Goal: Task Accomplishment & Management: Manage account settings

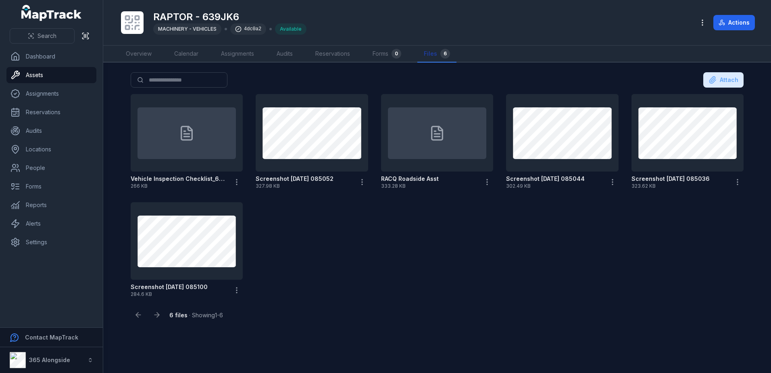
click at [431, 54] on link "Files 6" at bounding box center [436, 54] width 39 height 17
click at [706, 21] on icon "button" at bounding box center [702, 23] width 8 height 8
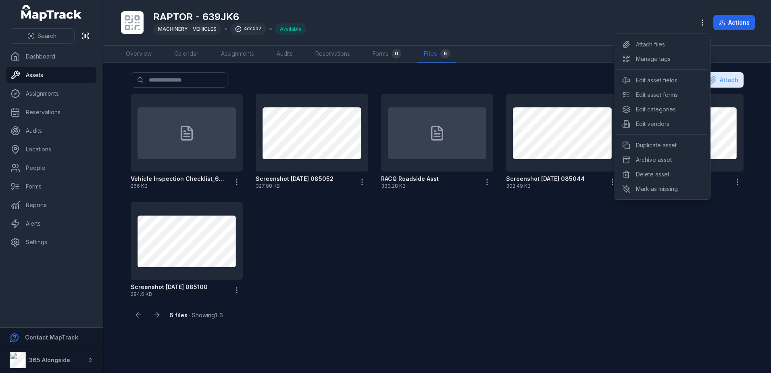
click at [513, 69] on div "Toggle Navigation RAPTOR - 639JK6 MACHINERY - VEHICLES 4dc0a2 Available Actions…" at bounding box center [437, 186] width 668 height 373
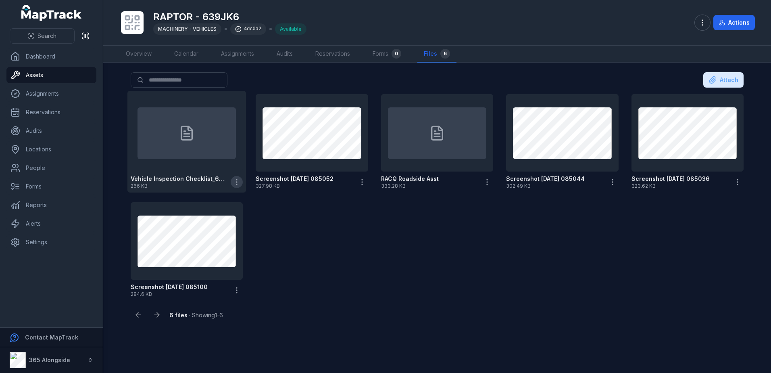
click at [238, 184] on icon "button" at bounding box center [237, 182] width 8 height 8
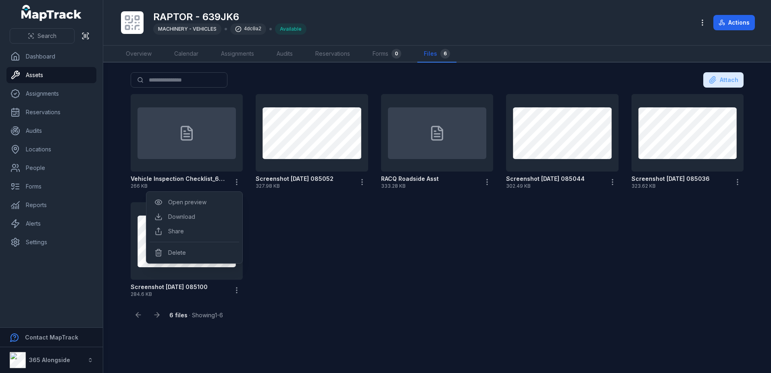
click at [446, 278] on div "Vehicle Inspection Checklist_639Jk6_August 2025 266 KB Screenshot [DATE] 085052…" at bounding box center [436, 196] width 619 height 210
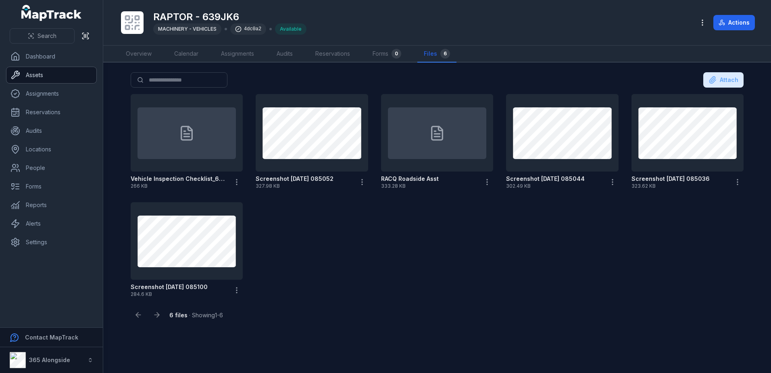
click at [48, 76] on link "Assets" at bounding box center [51, 75] width 90 height 16
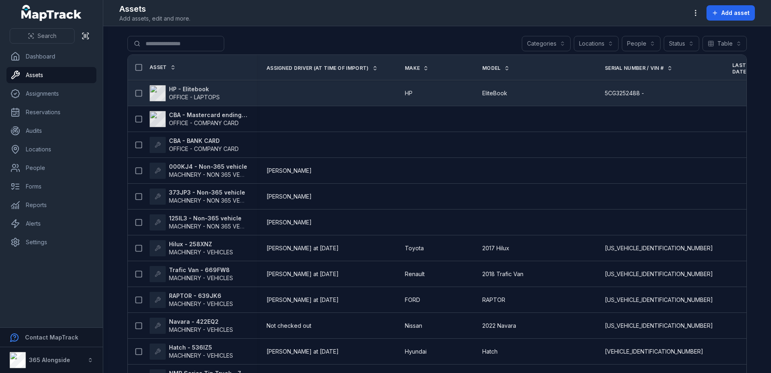
click at [202, 94] on span "OFFICE - LAPTOPS" at bounding box center [194, 97] width 51 height 7
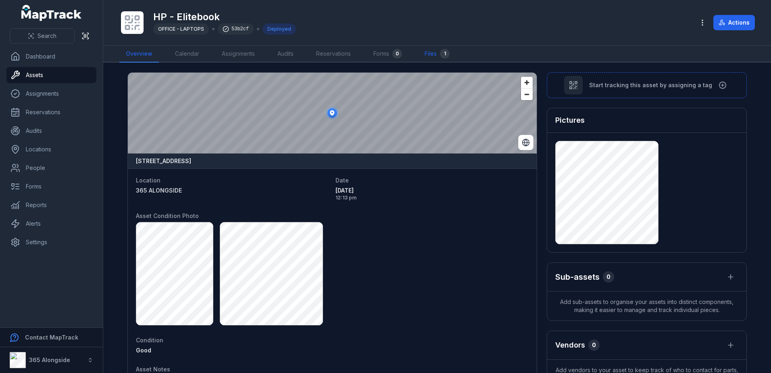
click at [426, 51] on link "Files 1" at bounding box center [437, 54] width 38 height 17
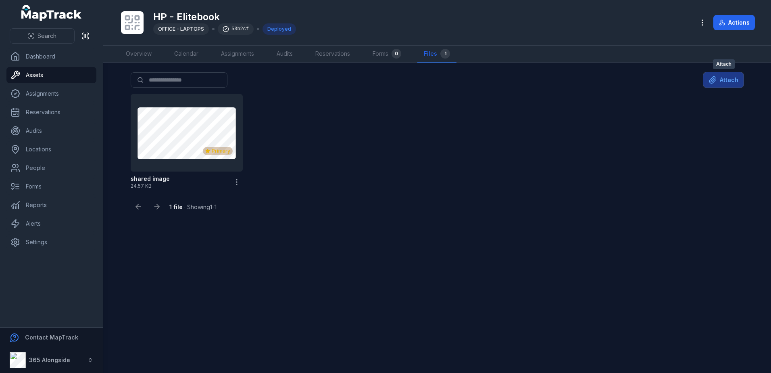
click at [733, 75] on button "Attach" at bounding box center [723, 79] width 40 height 15
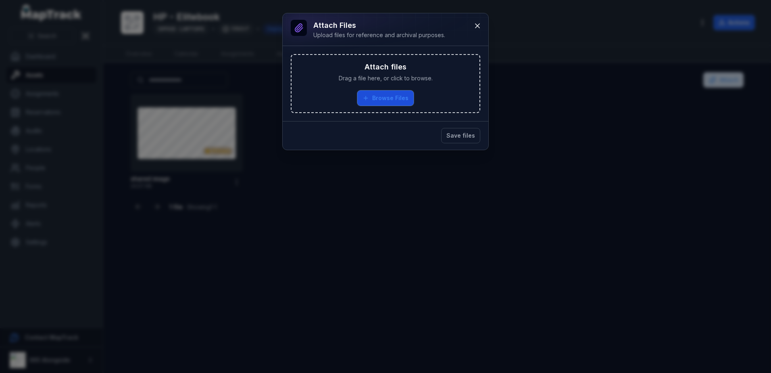
click at [397, 94] on button "Browse Files" at bounding box center [385, 97] width 56 height 15
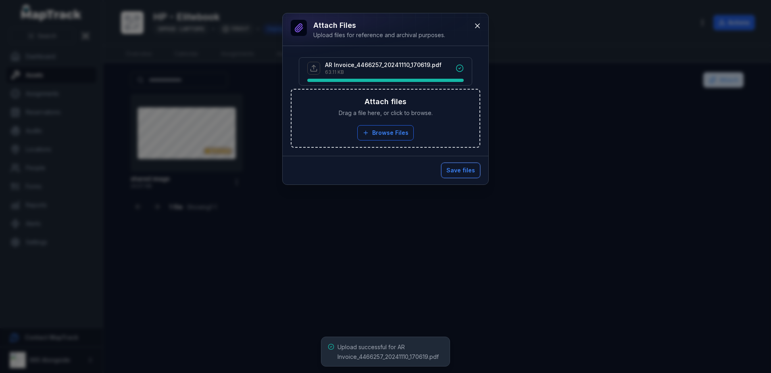
click at [462, 167] on button "Save files" at bounding box center [460, 169] width 39 height 15
